Goal: Check status

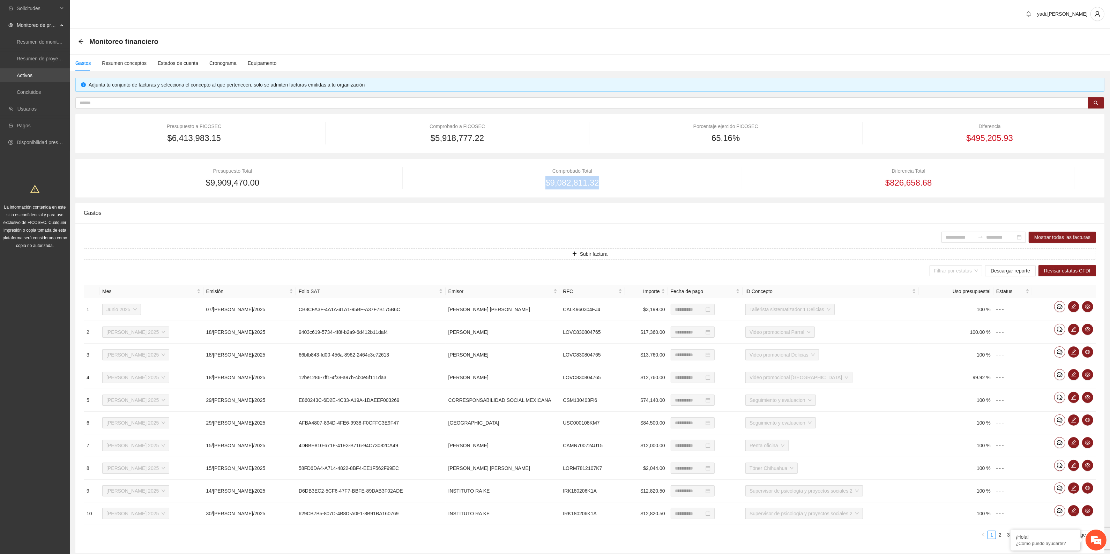
click at [17, 75] on link "Activos" at bounding box center [25, 76] width 16 height 6
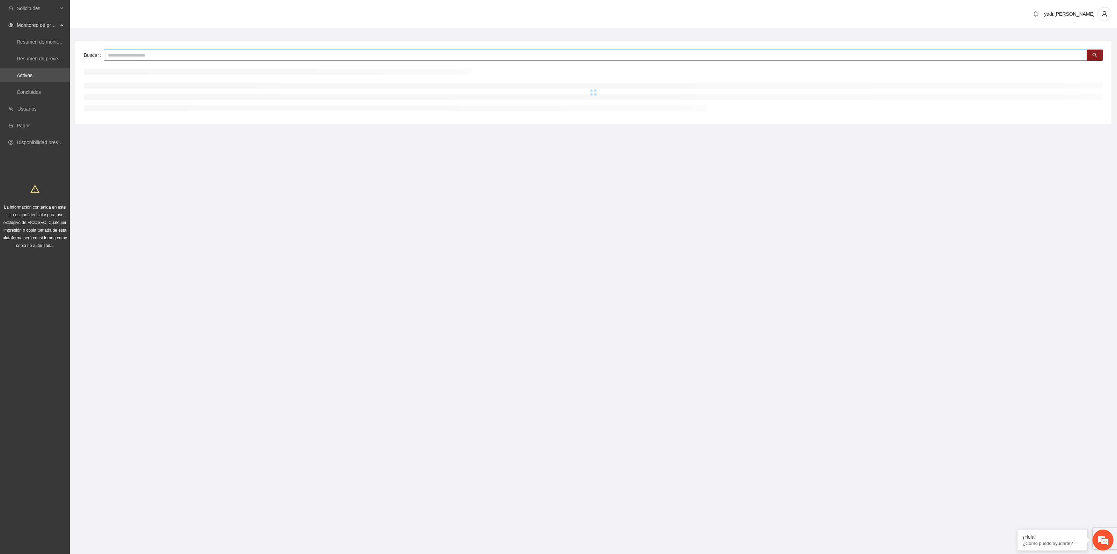
click at [117, 54] on input "text" at bounding box center [595, 55] width 983 height 11
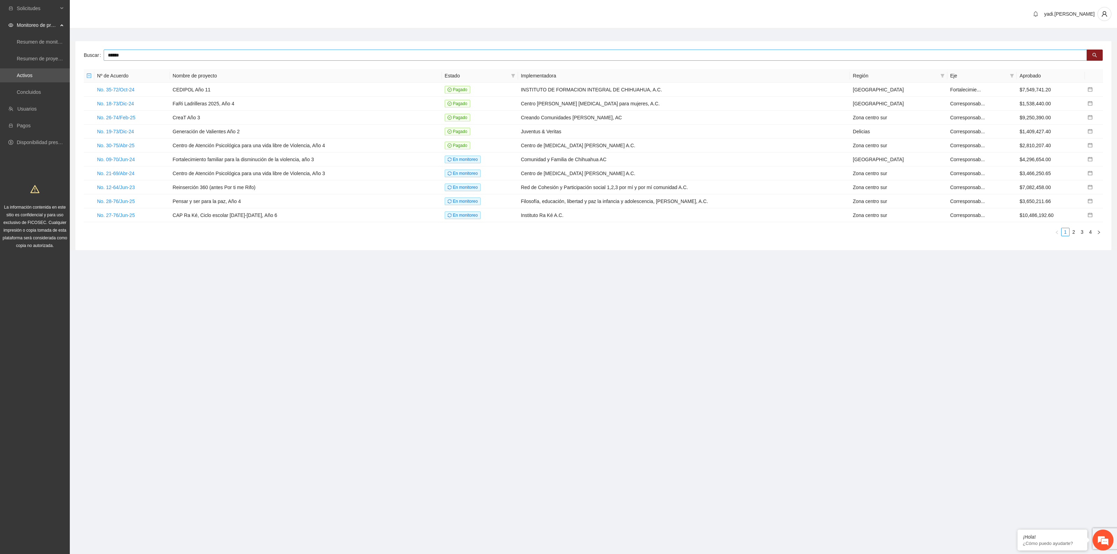
type input "*****"
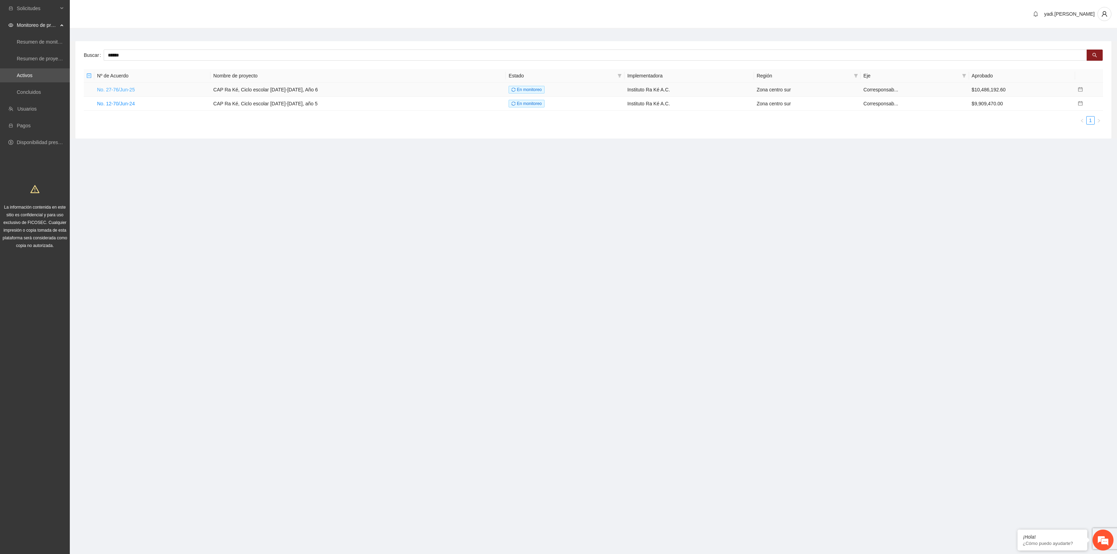
click at [105, 90] on link "No. 27-76/Jun-25" at bounding box center [116, 90] width 38 height 6
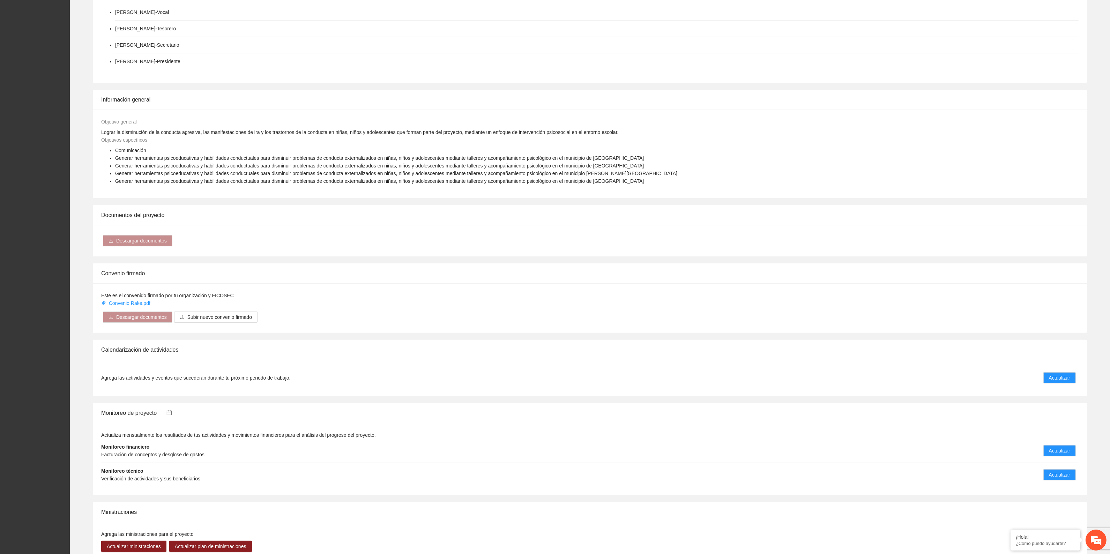
scroll to position [349, 0]
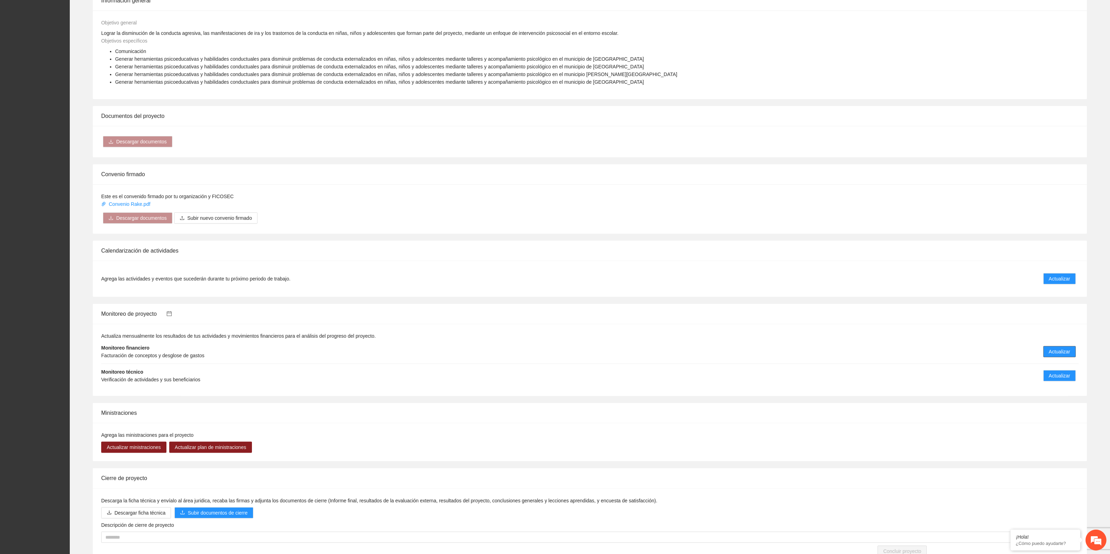
click at [1056, 354] on span "Actualizar" at bounding box center [1059, 352] width 21 height 8
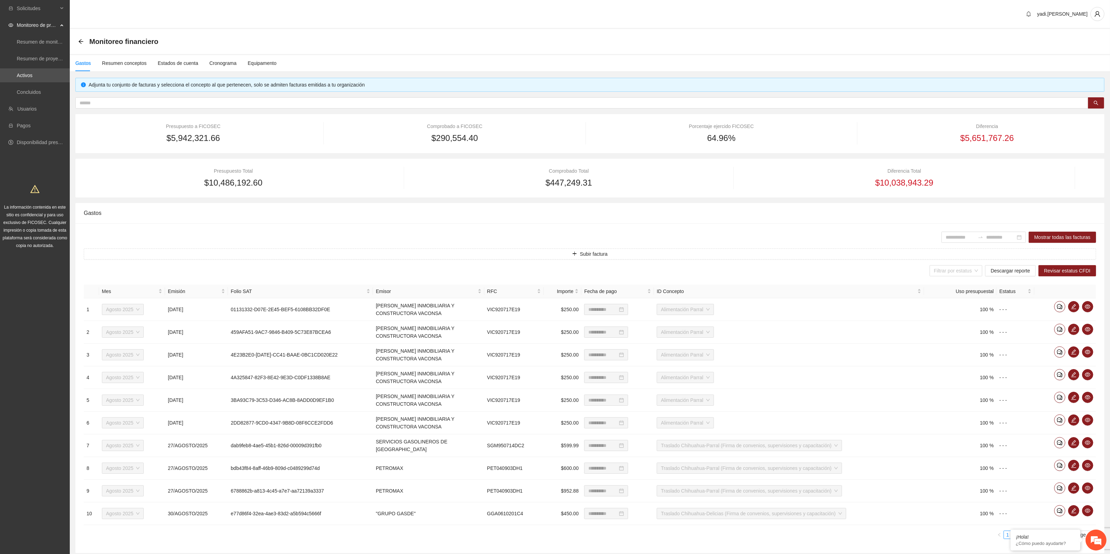
click at [770, 132] on div "64.96%" at bounding box center [721, 138] width 229 height 13
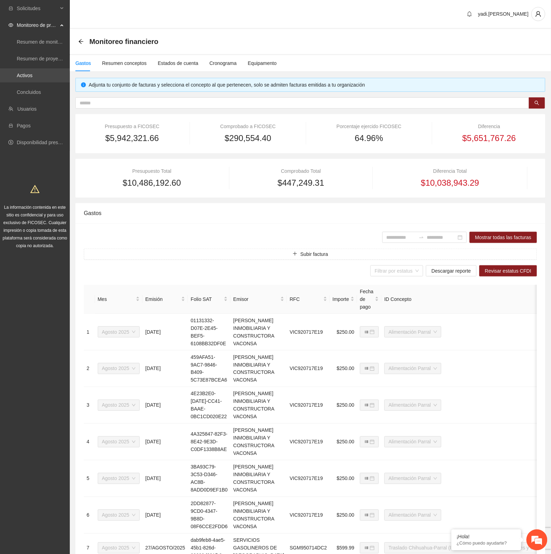
click at [23, 74] on link "Activos" at bounding box center [25, 76] width 16 height 6
